Goal: Transaction & Acquisition: Download file/media

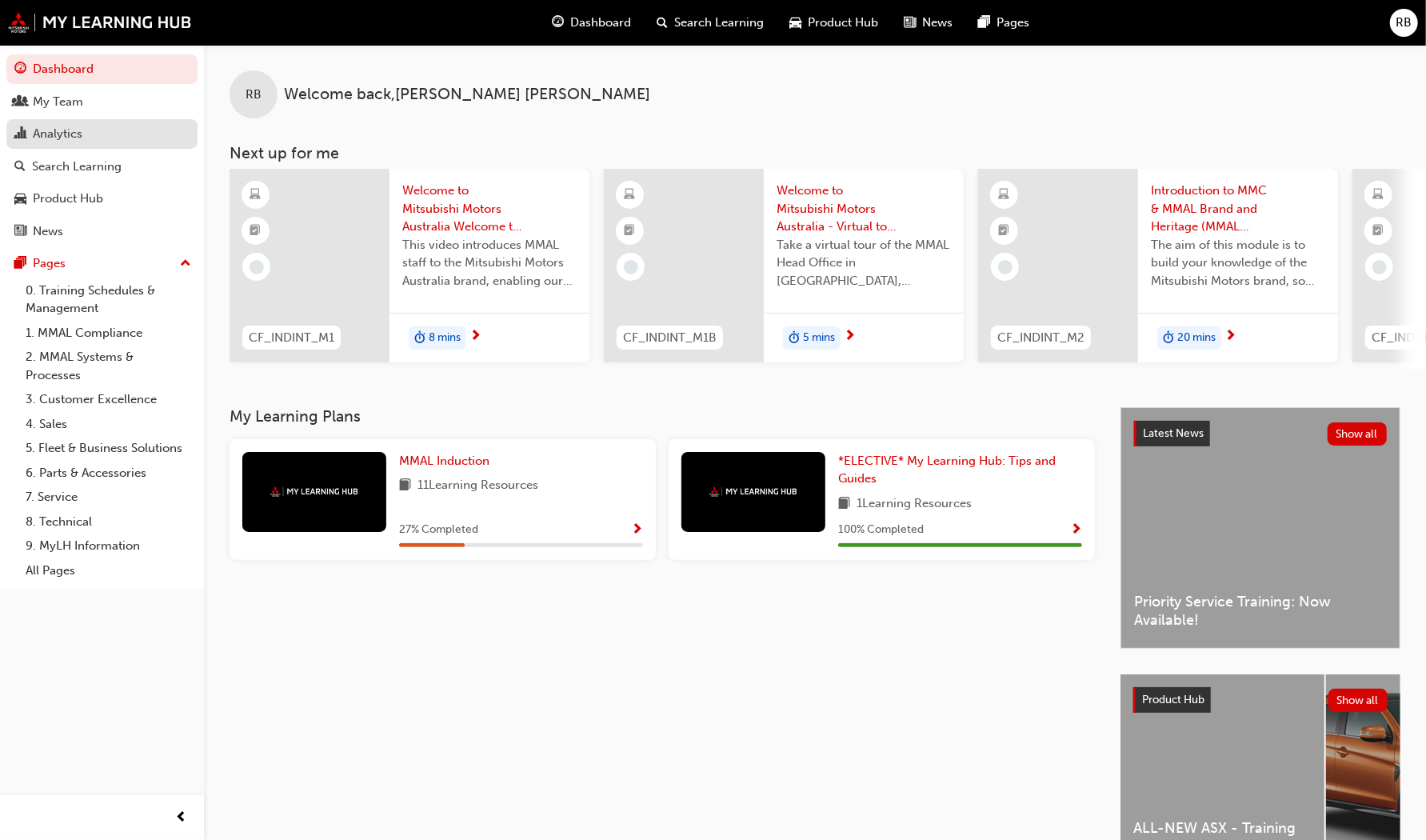
click at [82, 141] on div "Analytics" at bounding box center [102, 134] width 175 height 20
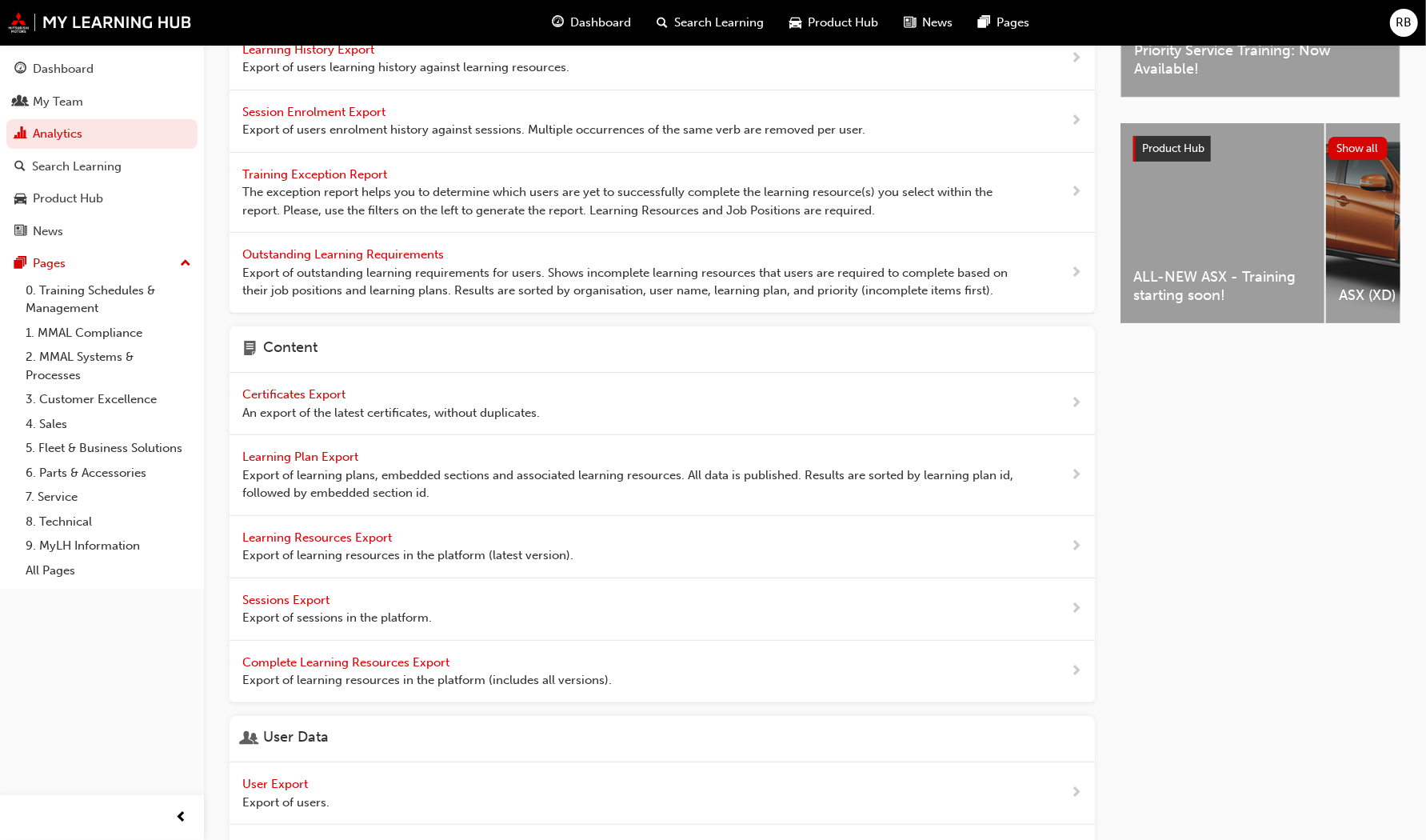
scroll to position [216, 0]
click at [366, 528] on span "Learning Resources Export" at bounding box center [319, 536] width 153 height 14
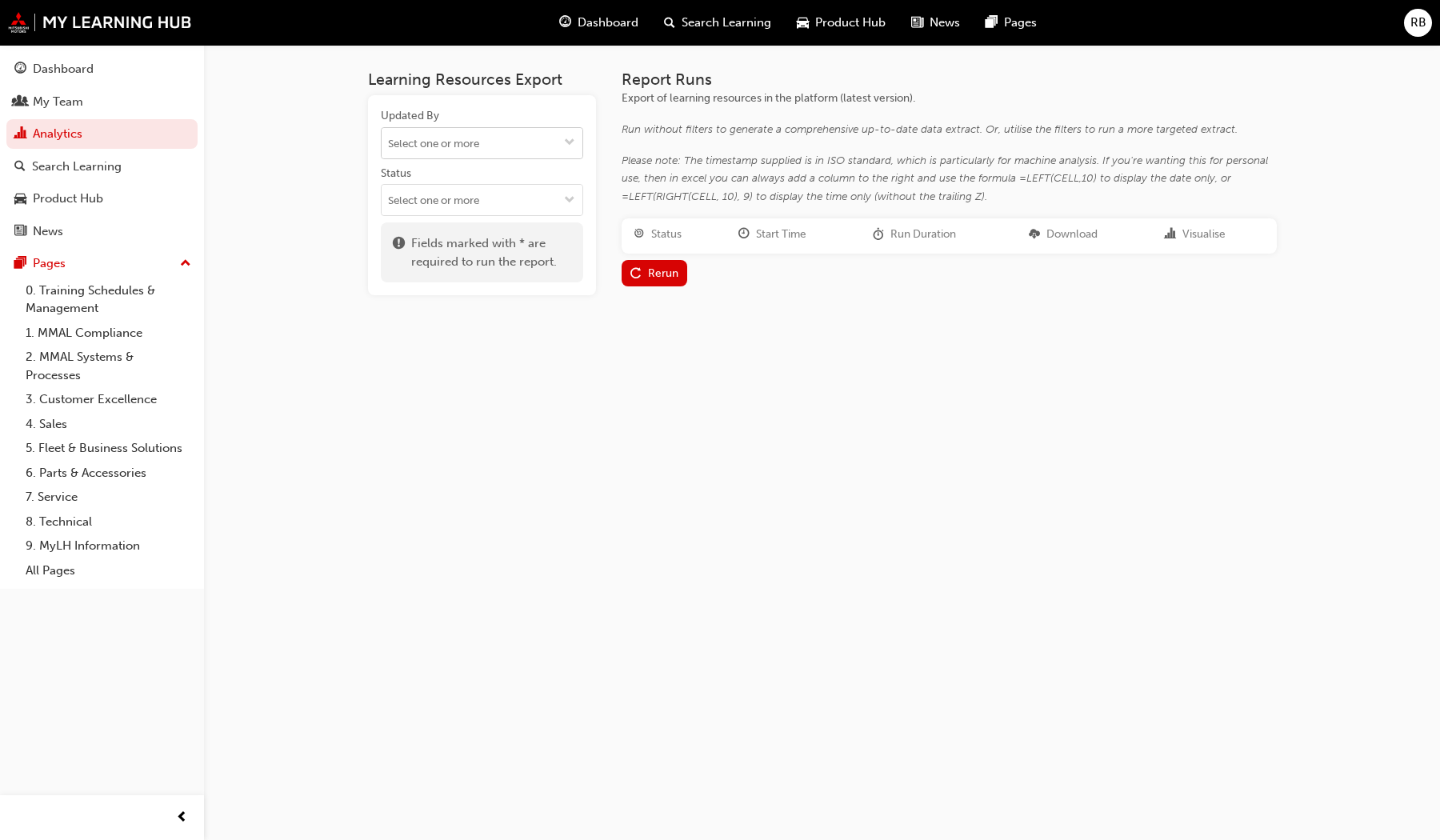
click at [435, 144] on input "Updated By" at bounding box center [482, 143] width 201 height 30
type input "a"
click at [385, 449] on div "Learning Resources Export Updated By No results, type at least 2 characters of …" at bounding box center [720, 420] width 1440 height 840
click at [484, 141] on input "Updated By" at bounding box center [482, 143] width 201 height 30
click at [569, 143] on span "down-icon" at bounding box center [569, 143] width 12 height 13
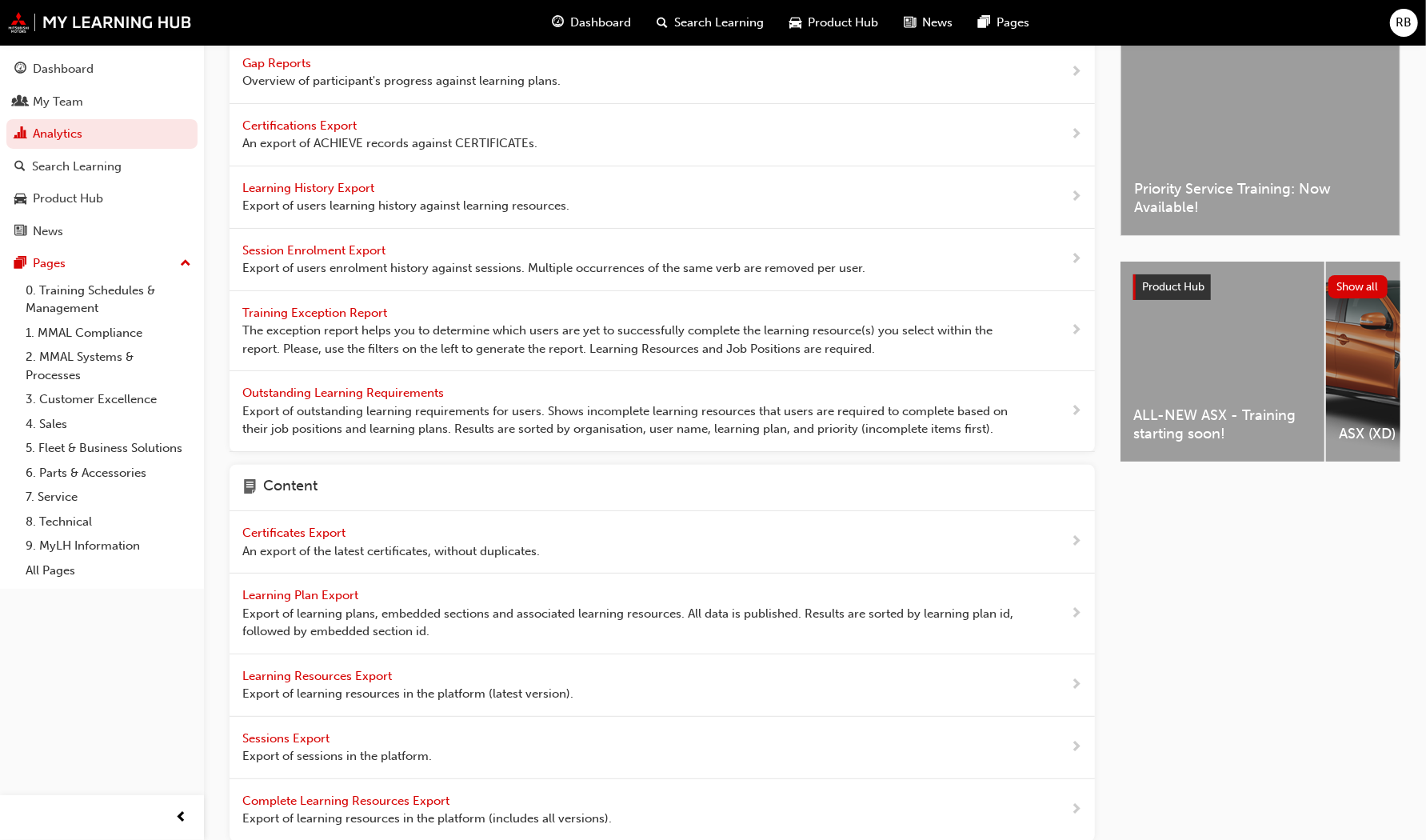
scroll to position [75, 0]
click at [356, 186] on span "Learning History Export" at bounding box center [310, 189] width 135 height 14
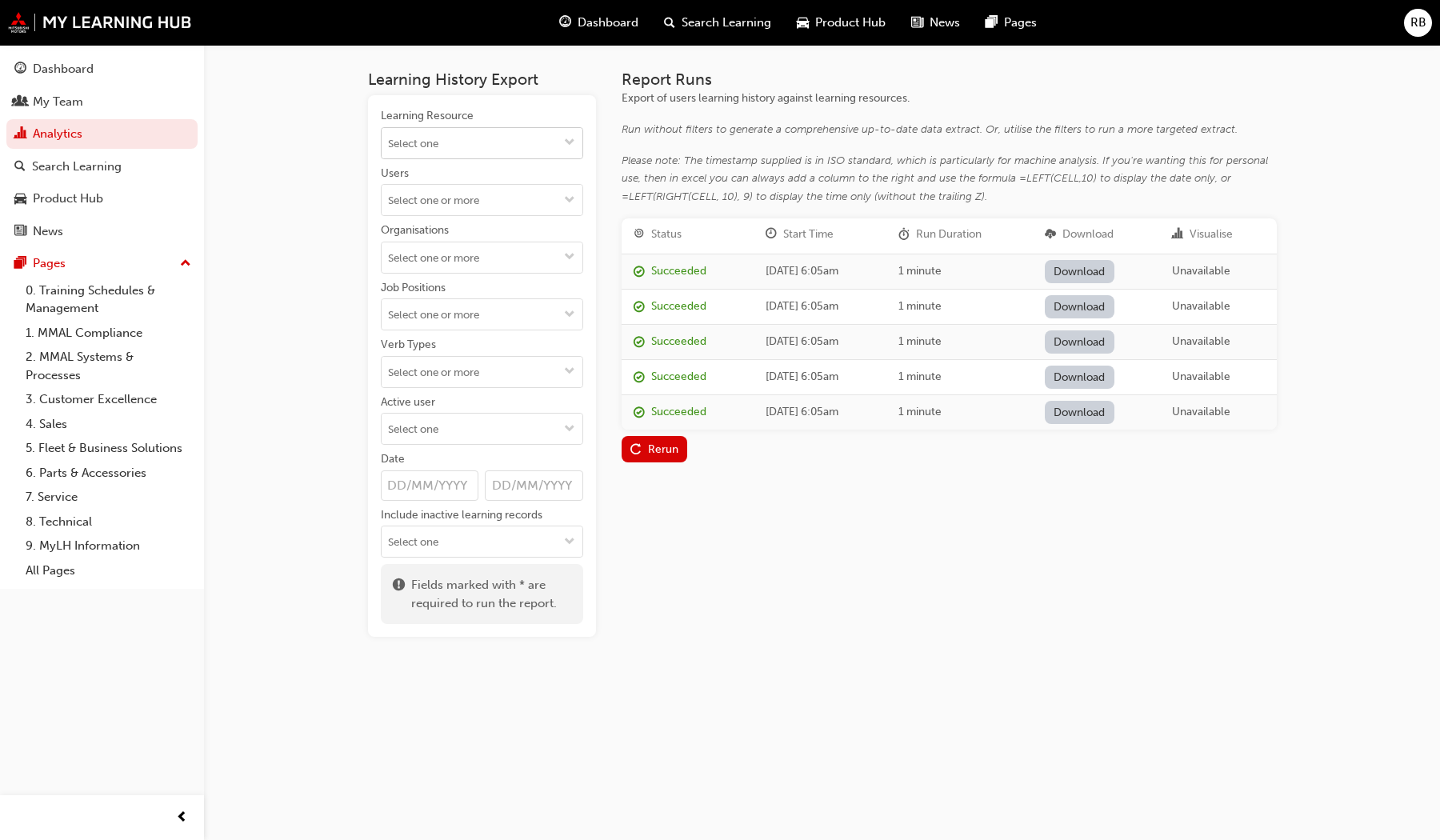
click at [453, 144] on input "Learning Resource" at bounding box center [482, 143] width 201 height 30
type input "asx"
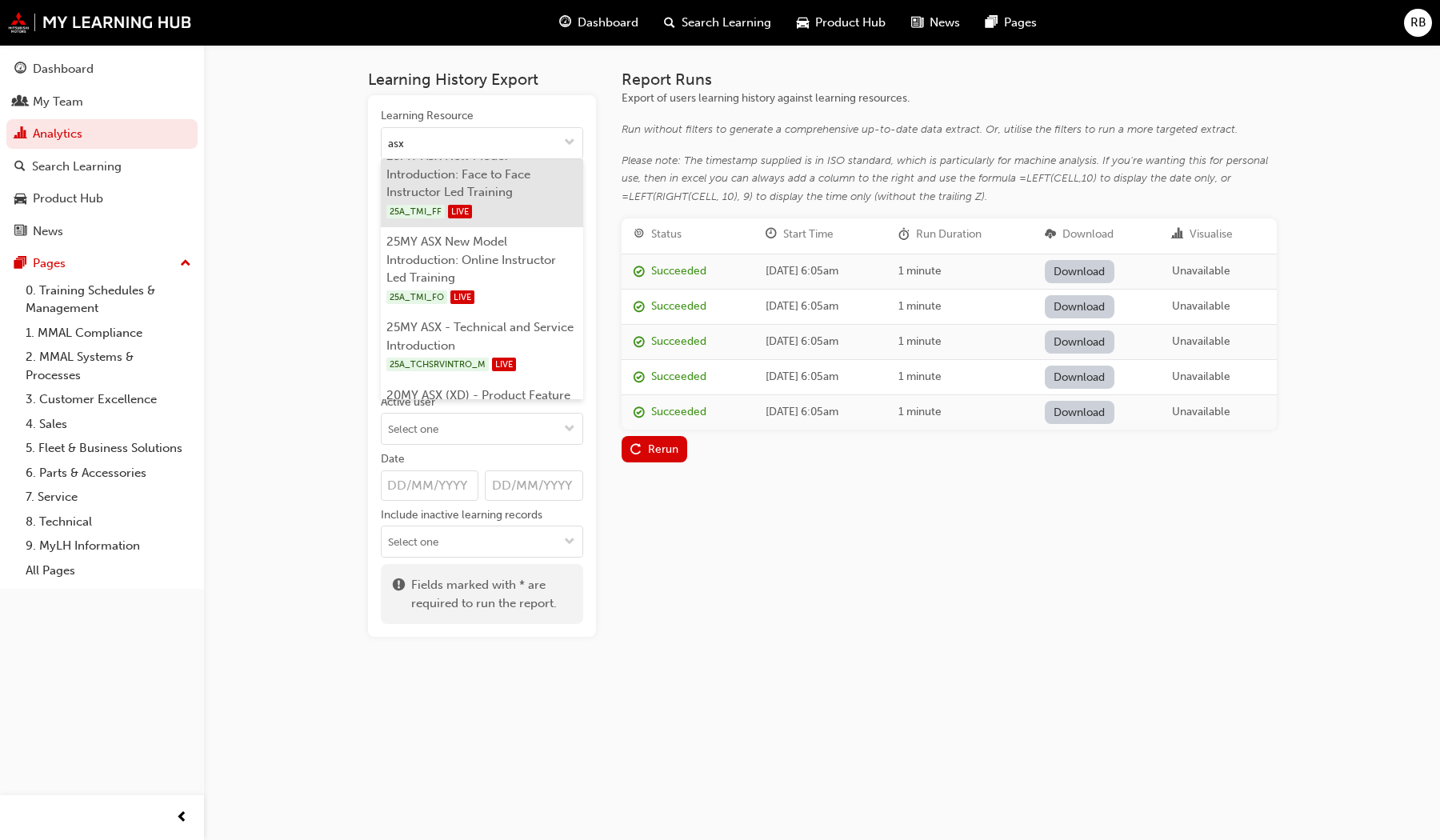
scroll to position [154, 0]
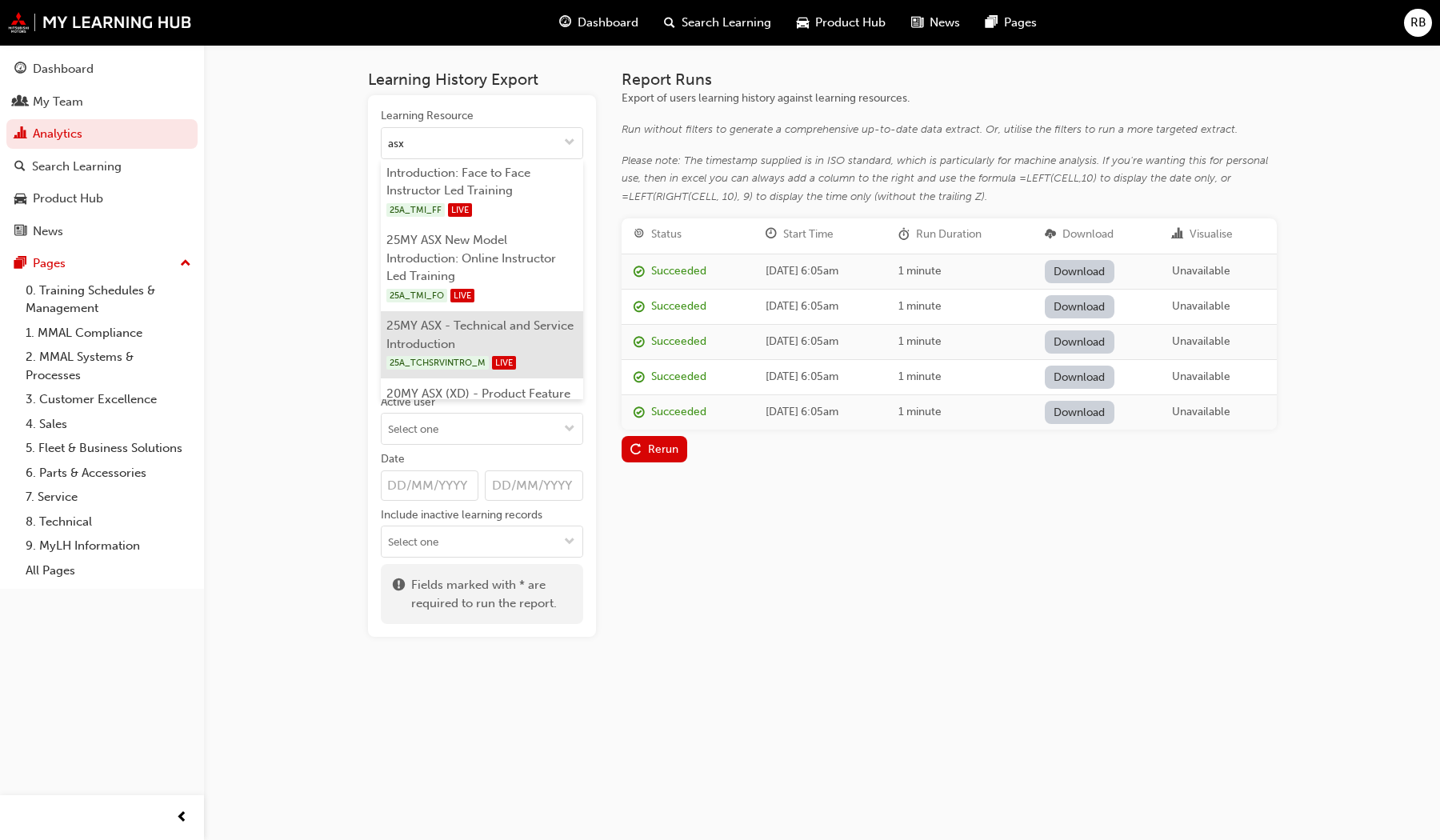
click at [476, 322] on li "25MY ASX - Technical and Service Introduction 25A_TCHSRVINTRO_M LIVE" at bounding box center [482, 344] width 203 height 68
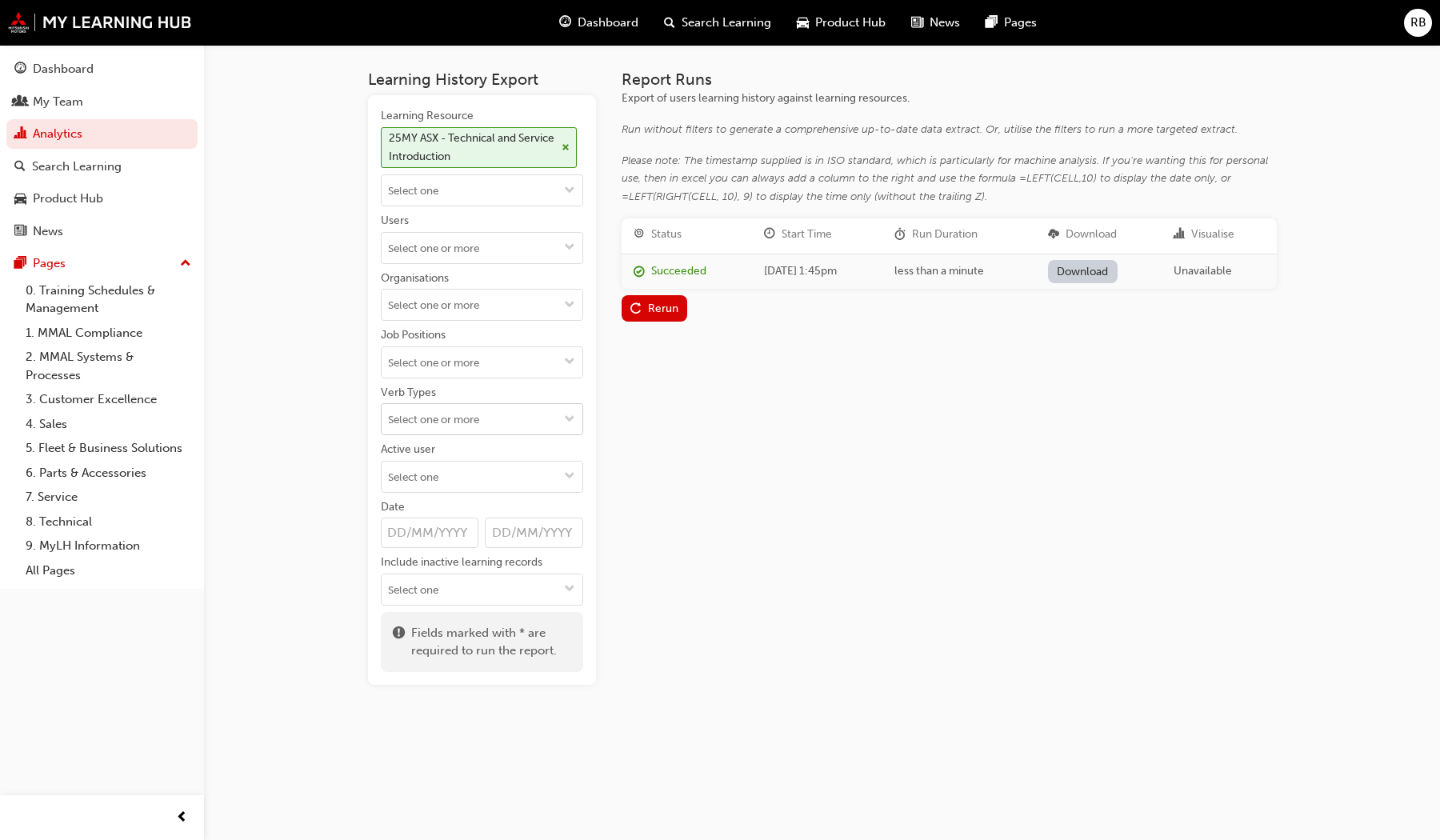
click at [565, 420] on span "down-icon" at bounding box center [569, 420] width 12 height 13
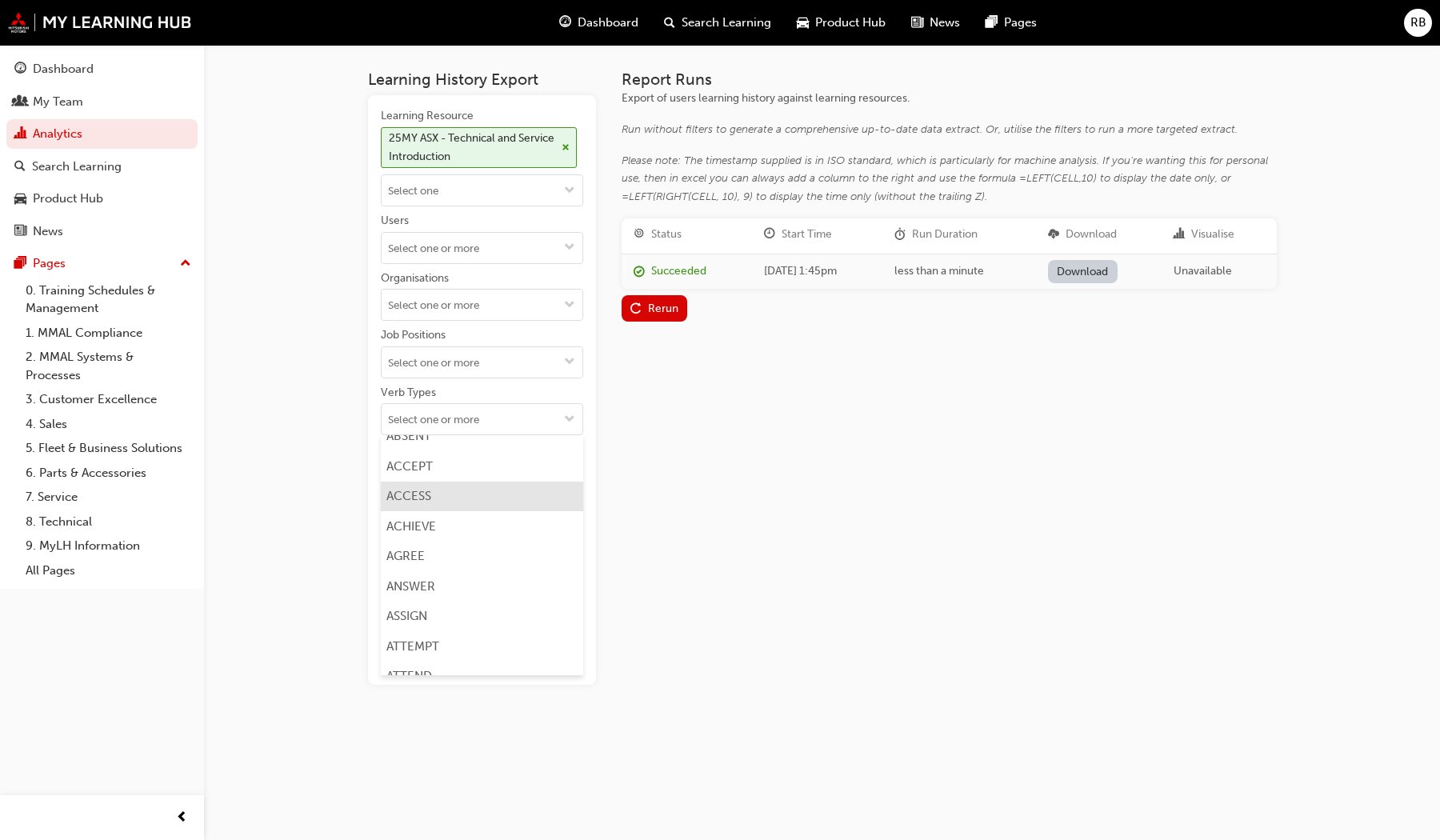
scroll to position [51, 0]
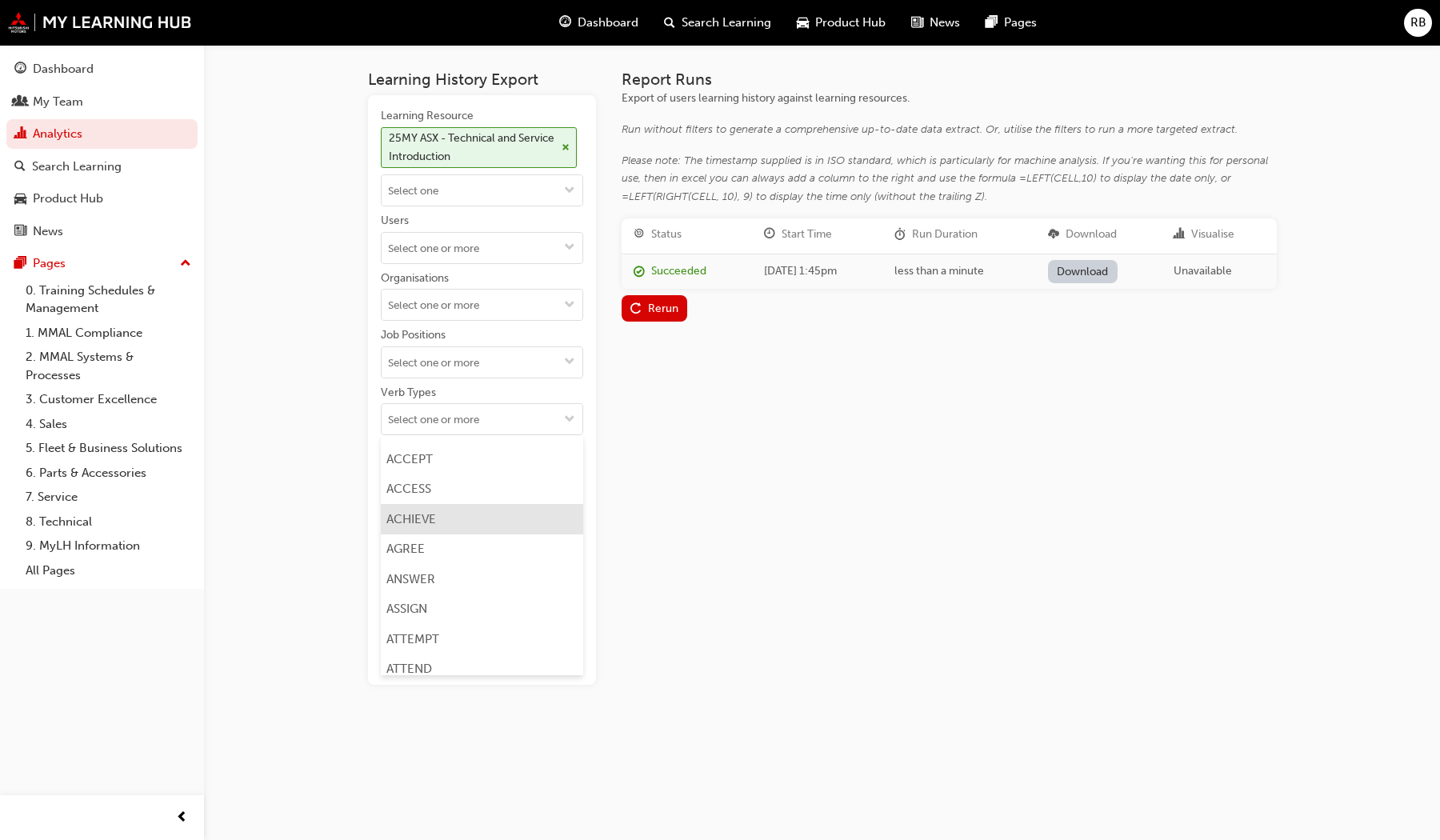
click at [429, 510] on li "ACHIEVE" at bounding box center [482, 519] width 203 height 30
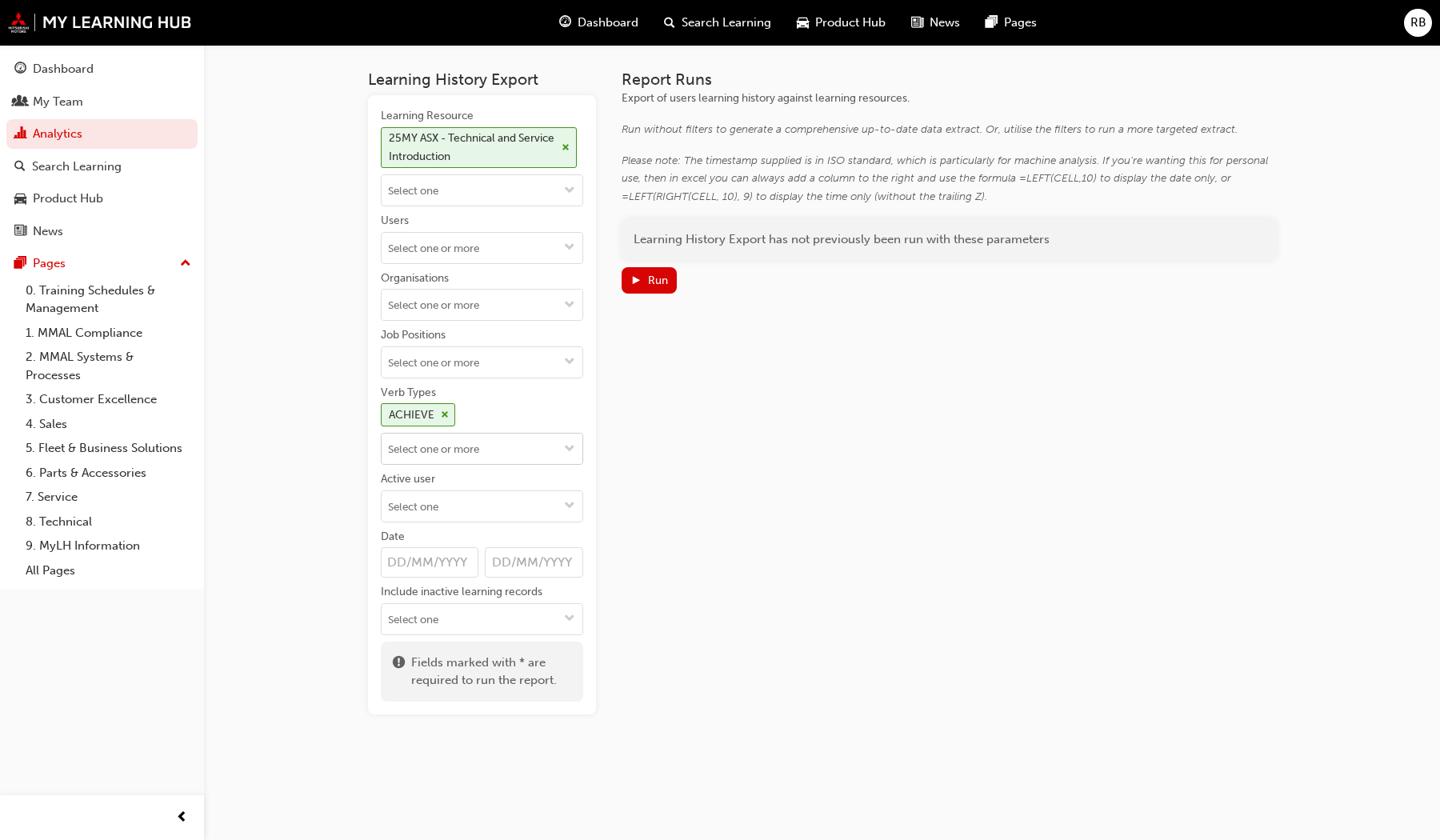
click at [530, 446] on input "Verb Types ACHIEVE" at bounding box center [482, 449] width 201 height 30
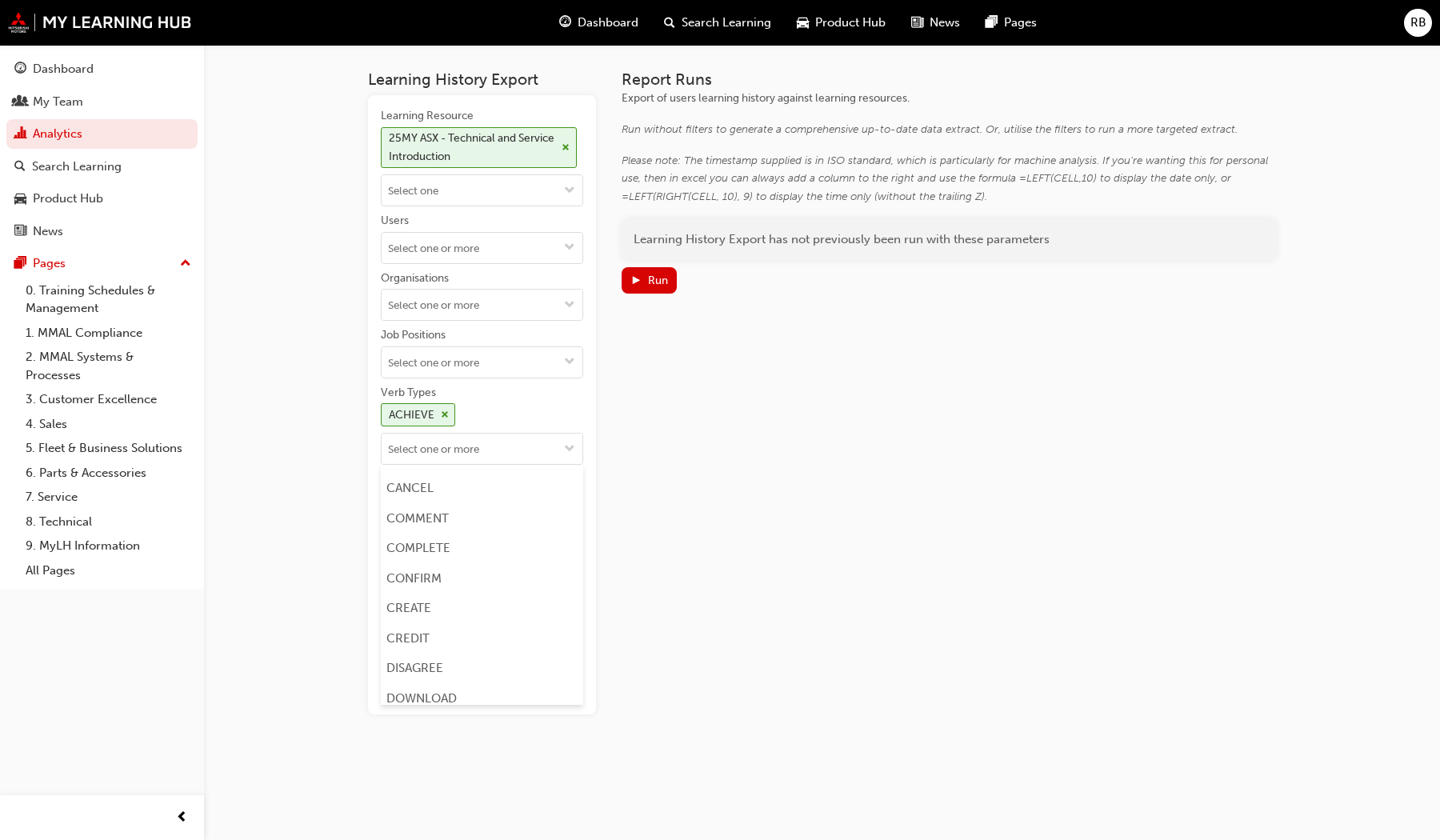
scroll to position [325, 0]
click at [434, 534] on li "COMPLETE" at bounding box center [482, 545] width 203 height 30
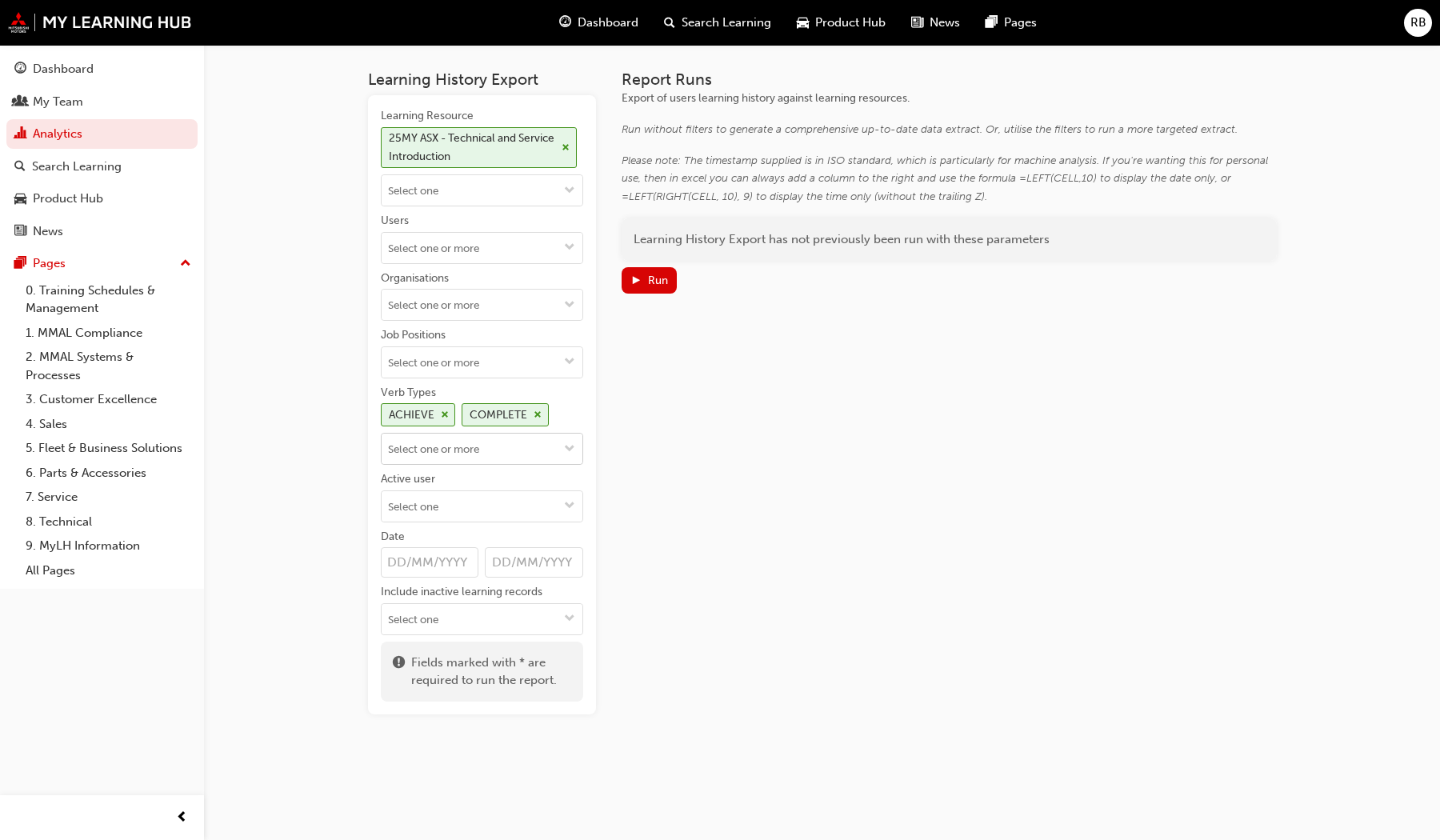
click at [469, 449] on input "Verb Types ACHIEVE COMPLETE" at bounding box center [482, 449] width 201 height 30
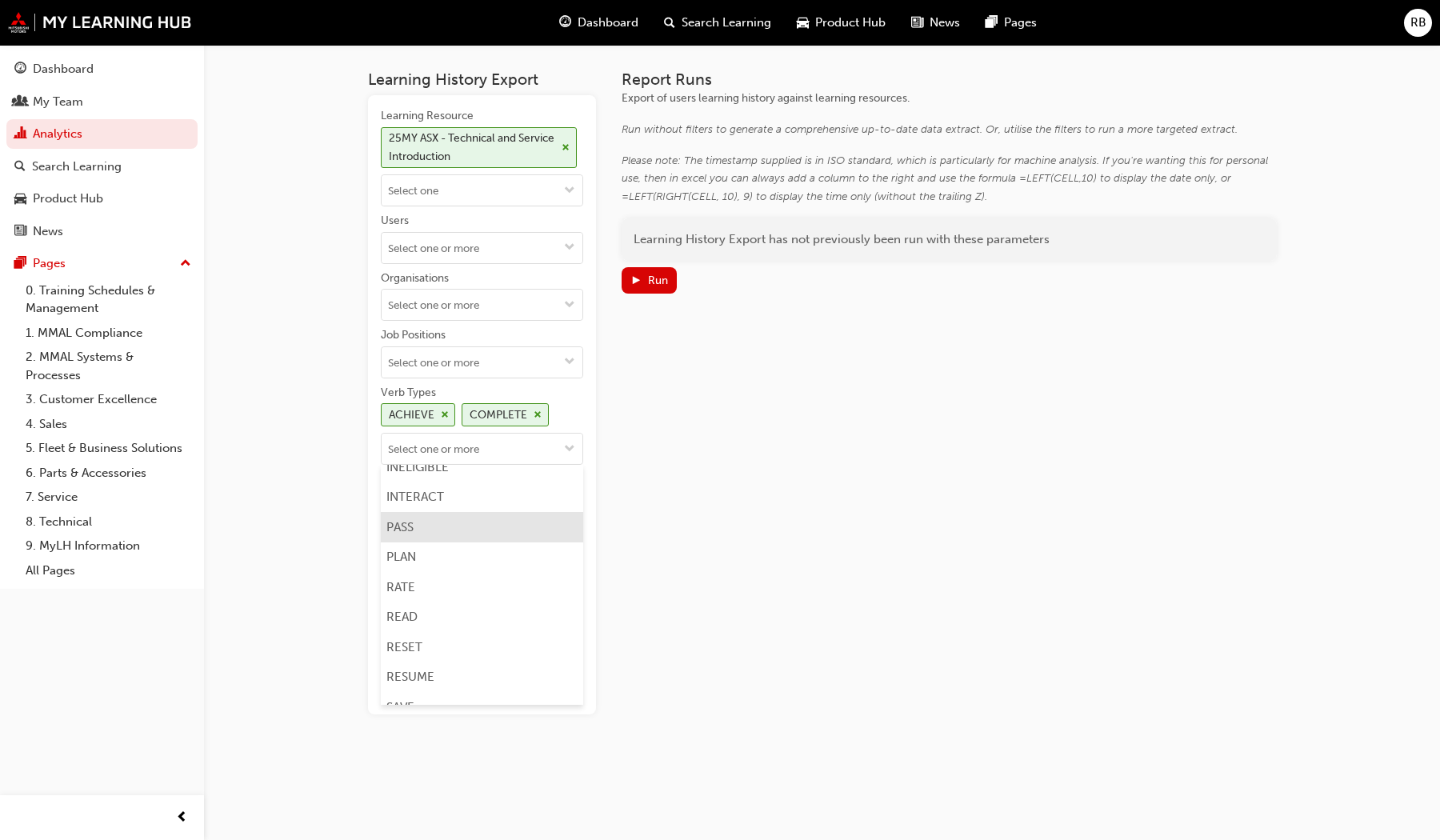
click at [419, 523] on li "PASS" at bounding box center [482, 527] width 203 height 30
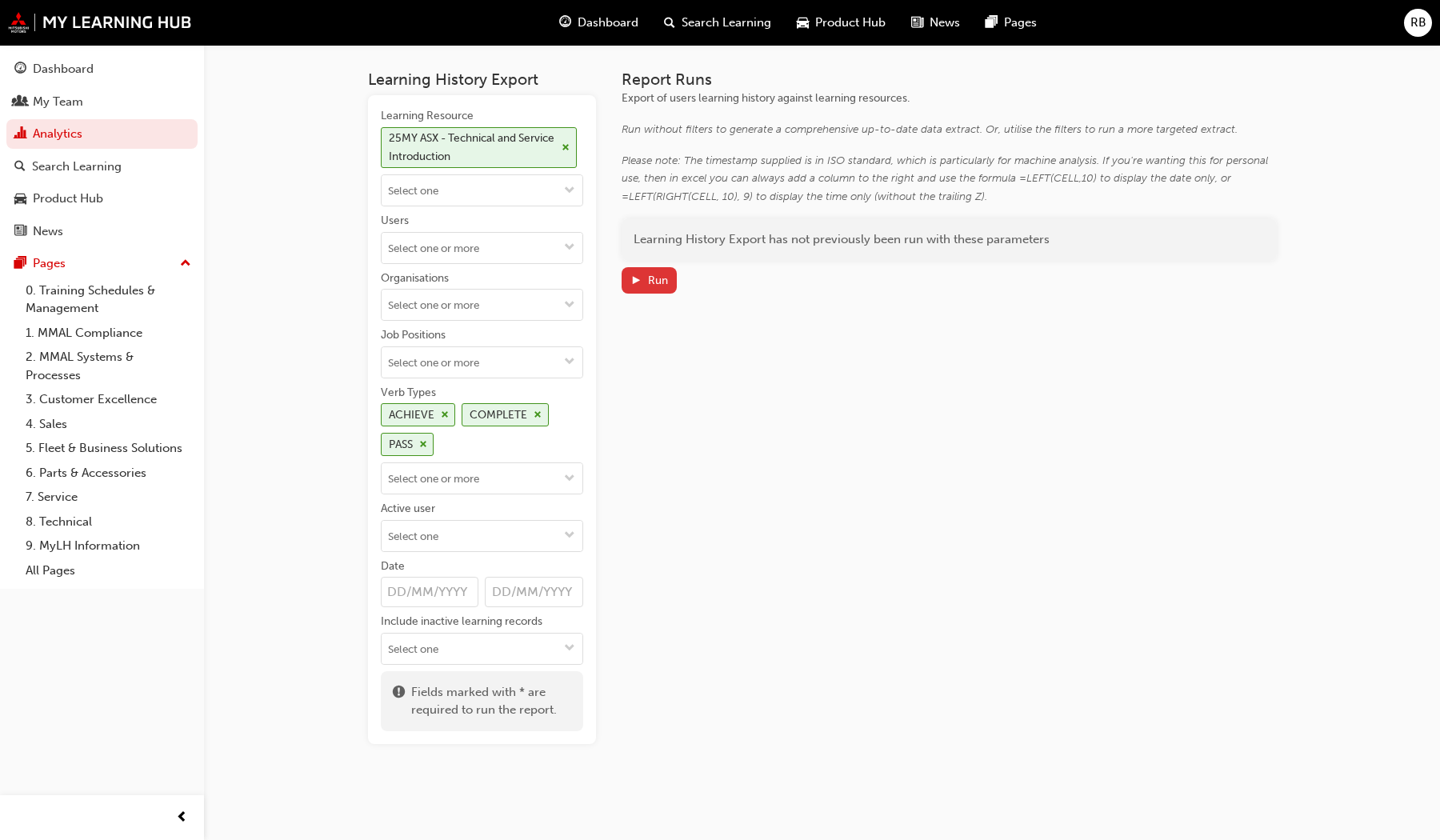
click at [654, 277] on div "Run" at bounding box center [658, 280] width 20 height 13
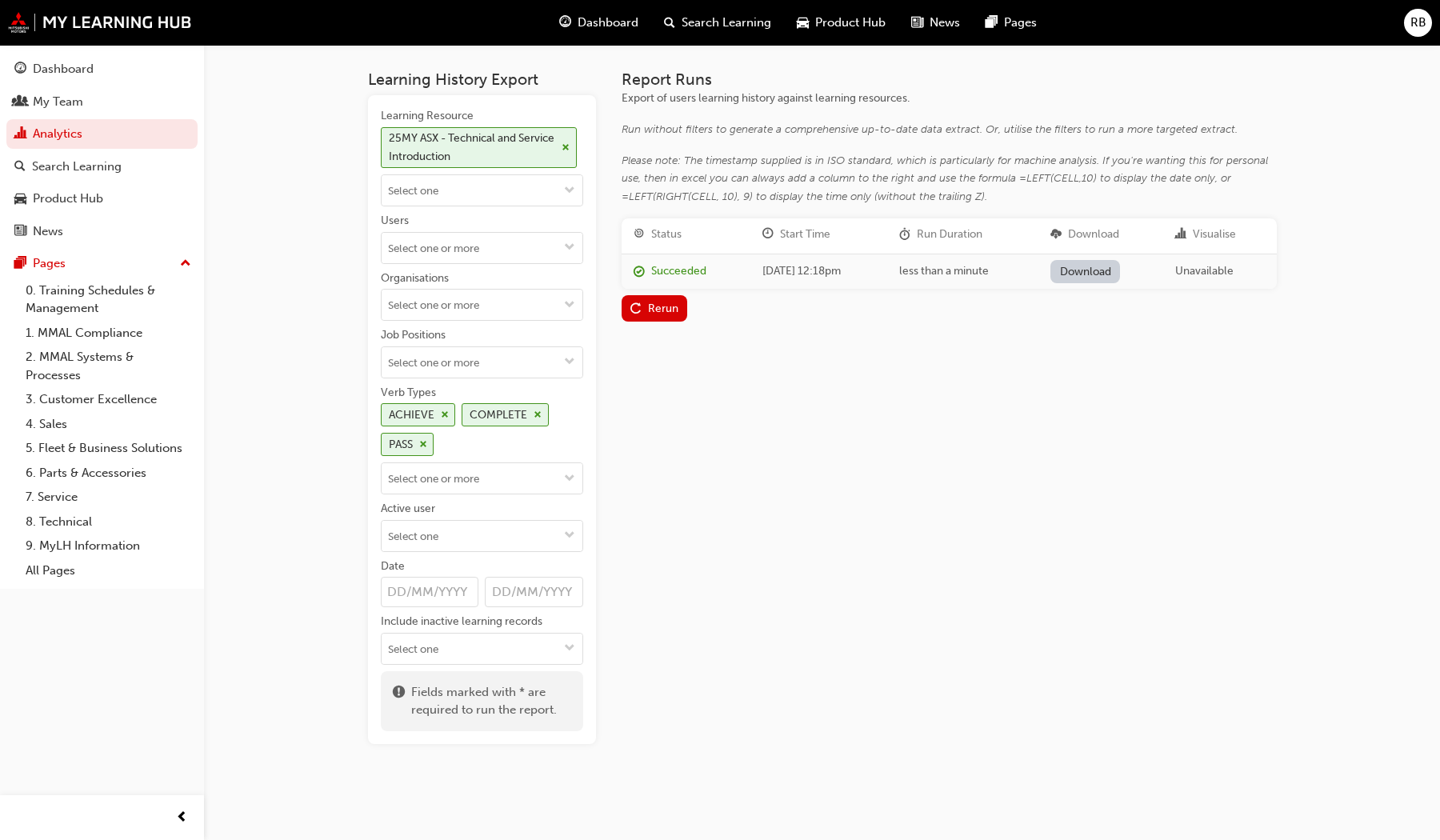
click at [1111, 266] on link "Download" at bounding box center [1085, 272] width 70 height 23
